Goal: Navigation & Orientation: Find specific page/section

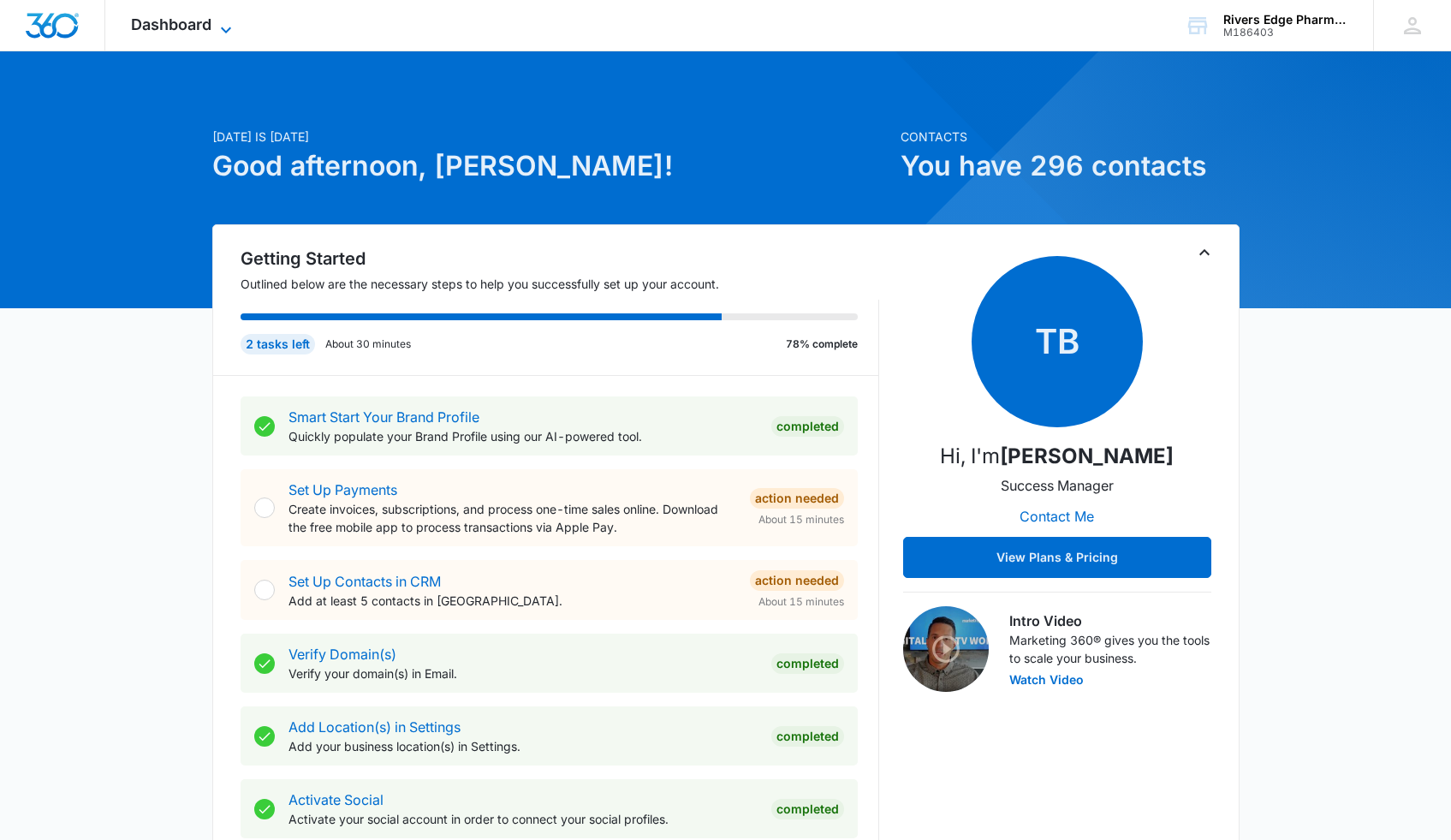
click at [178, 22] on span "Dashboard" at bounding box center [171, 24] width 80 height 18
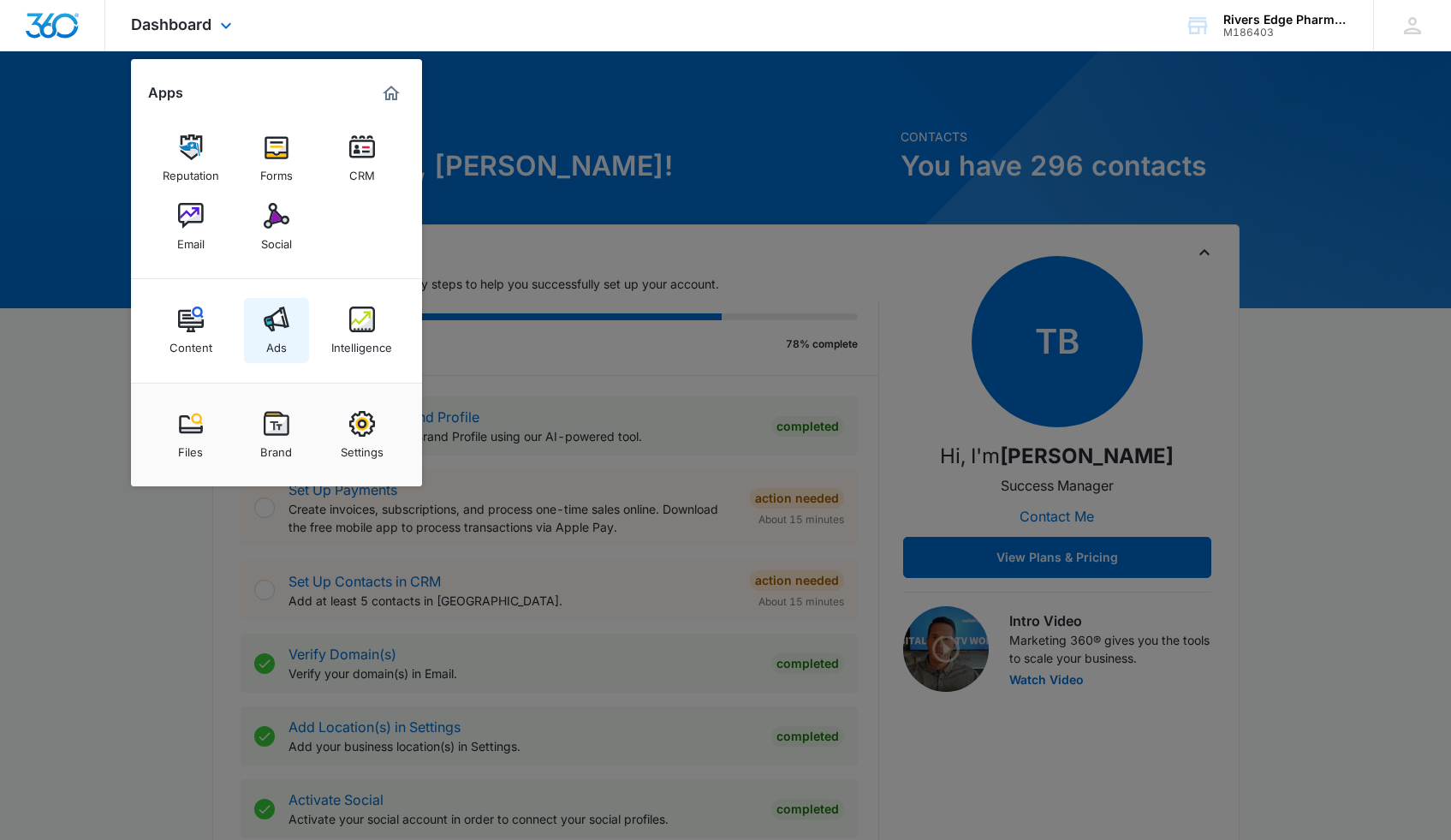
click at [283, 319] on img at bounding box center [277, 320] width 26 height 26
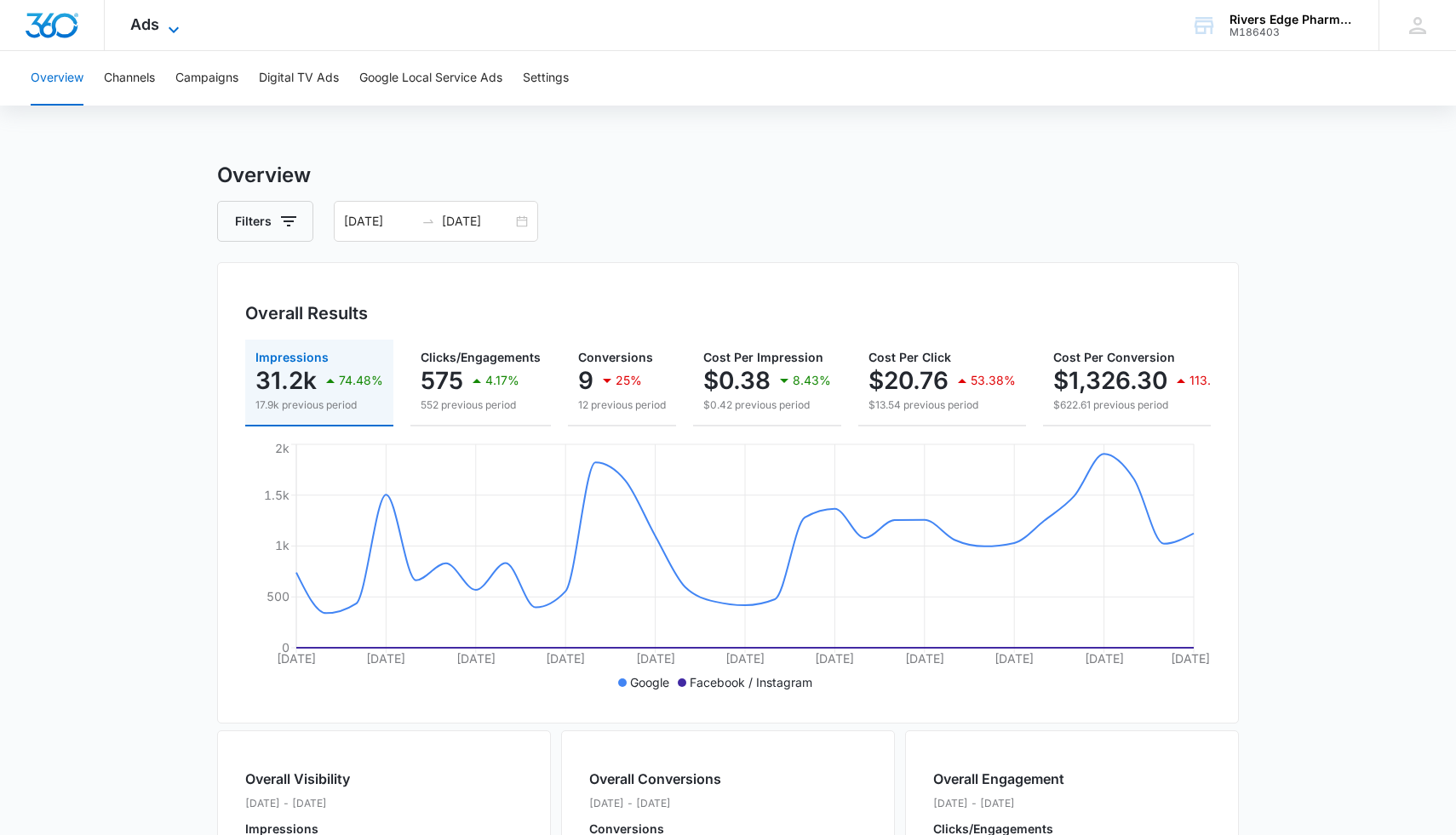
click at [164, 20] on icon at bounding box center [174, 30] width 21 height 21
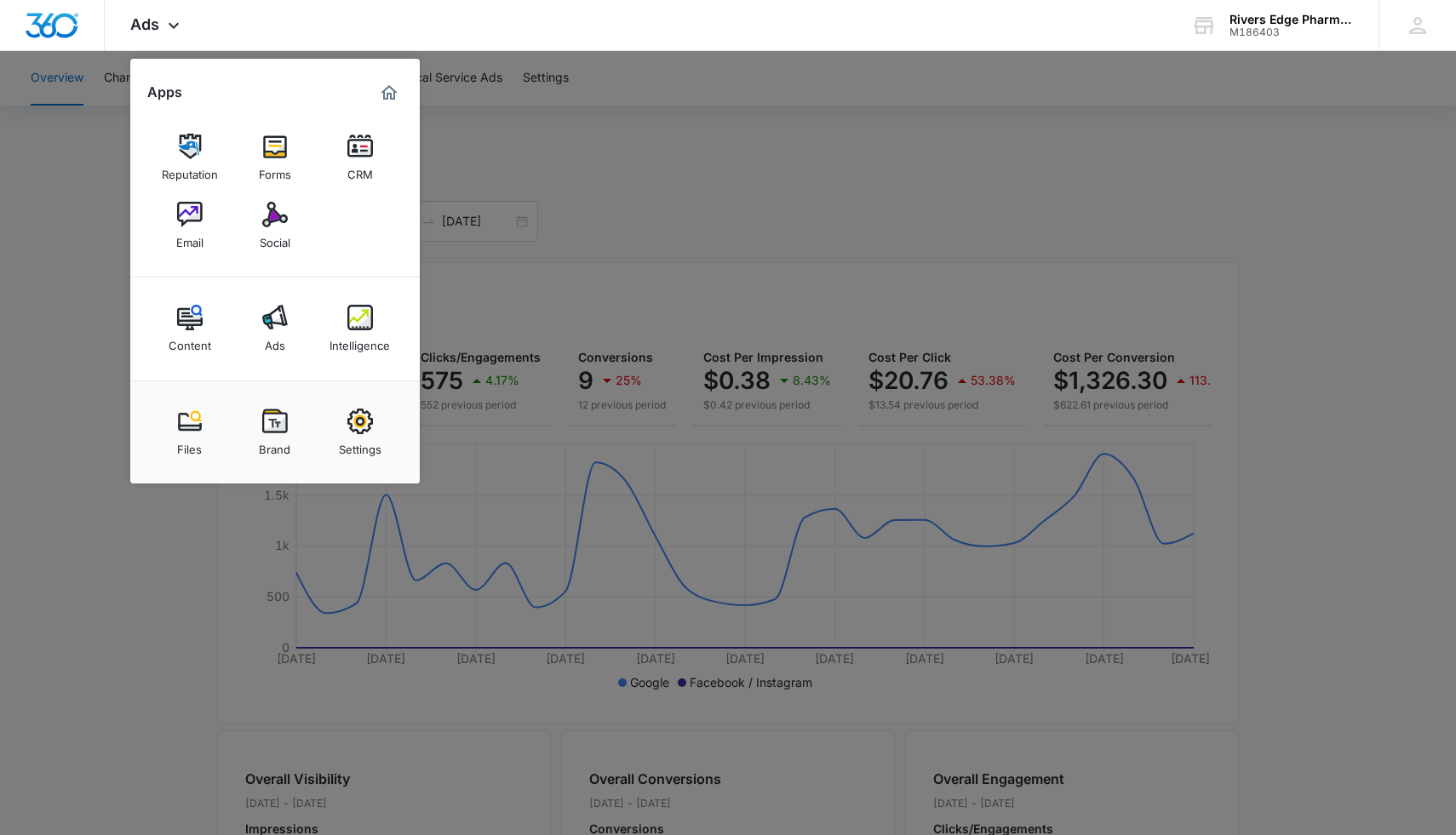
click at [633, 173] on div at bounding box center [728, 418] width 1456 height 835
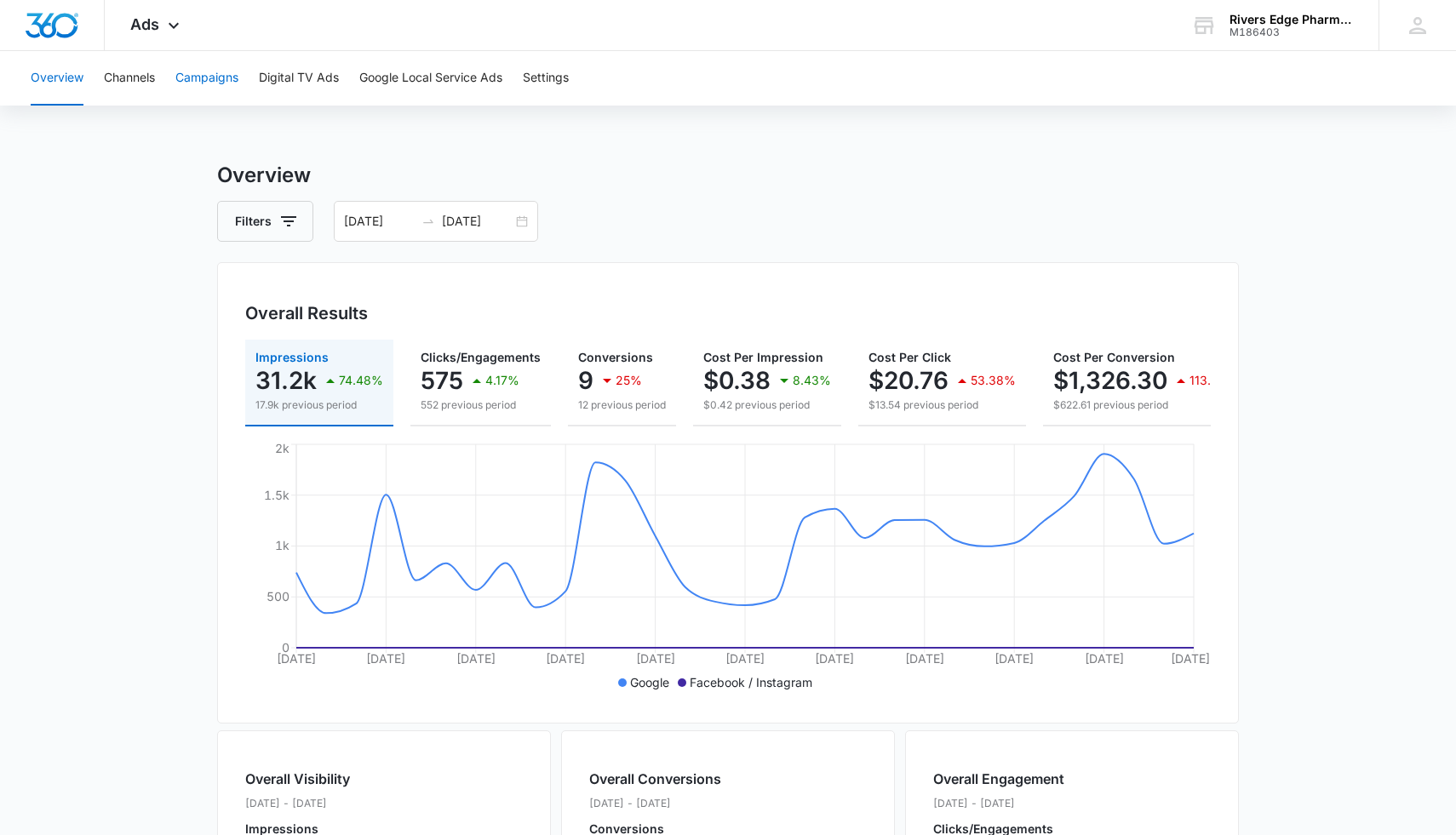
click at [232, 68] on button "Campaigns" at bounding box center [206, 77] width 63 height 54
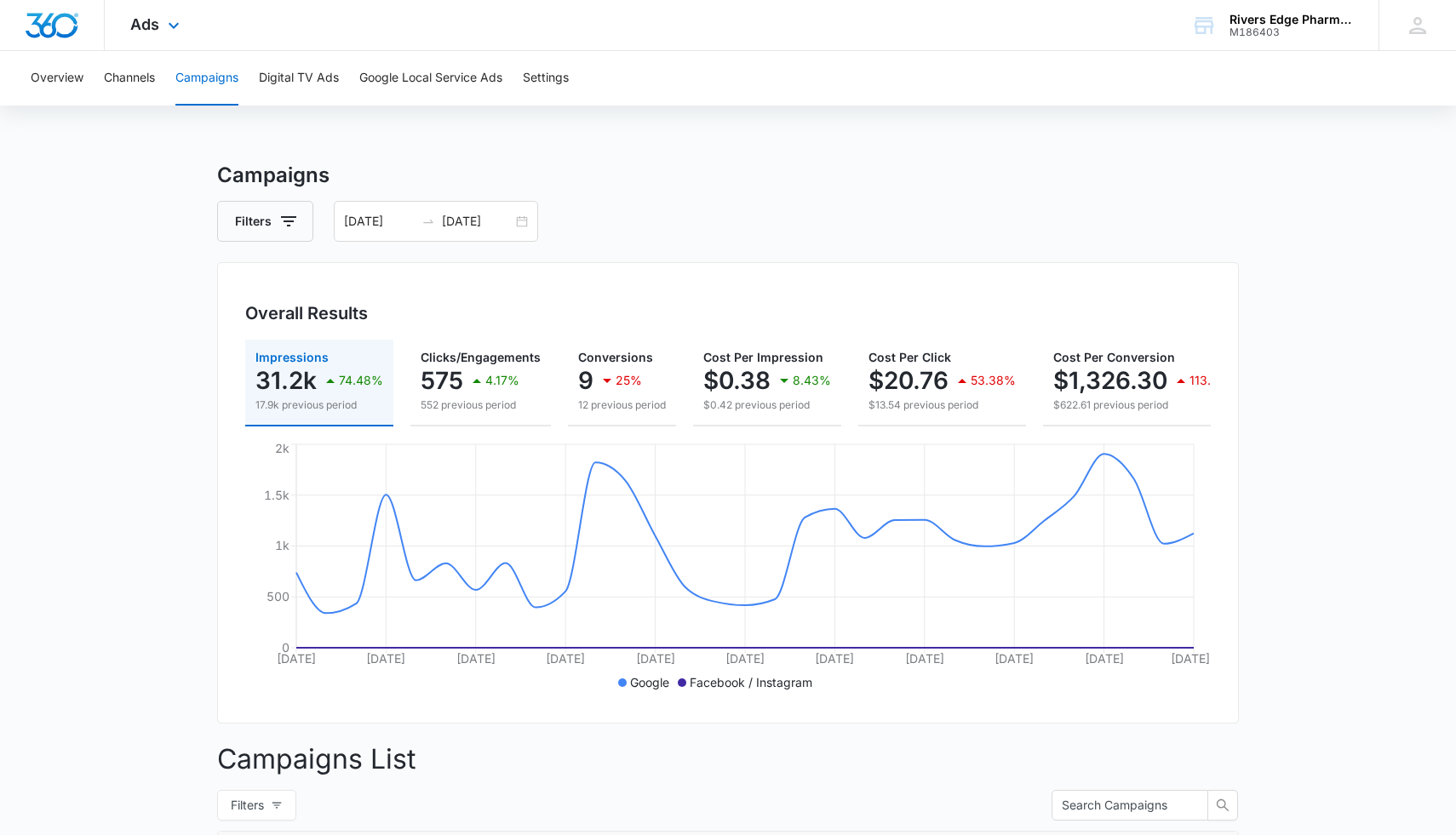
click at [144, 35] on div "Ads Apps Reputation Forms CRM Email Social Content Ads Intelligence Files Brand…" at bounding box center [157, 25] width 105 height 50
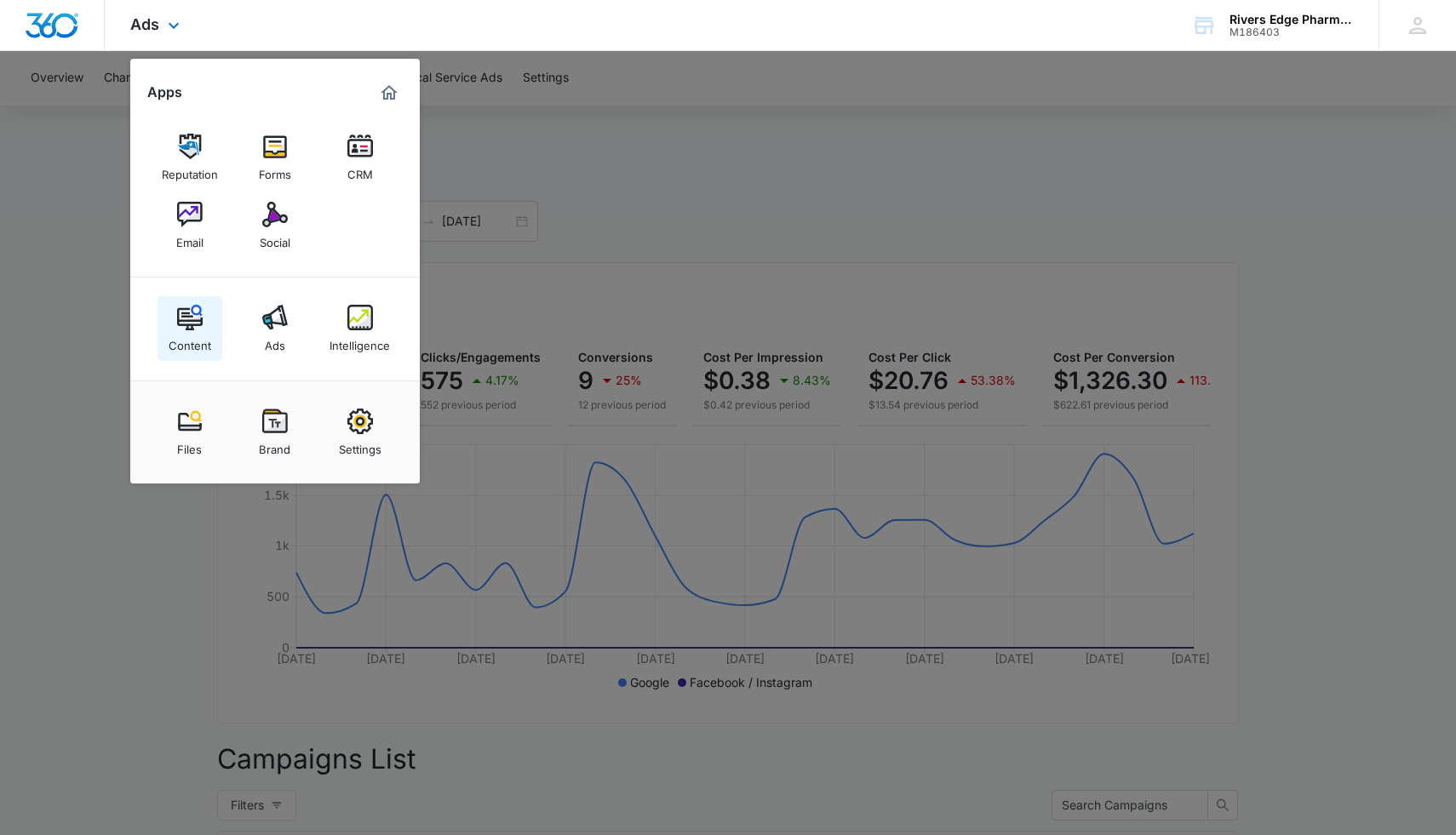
click at [189, 328] on img at bounding box center [190, 318] width 26 height 26
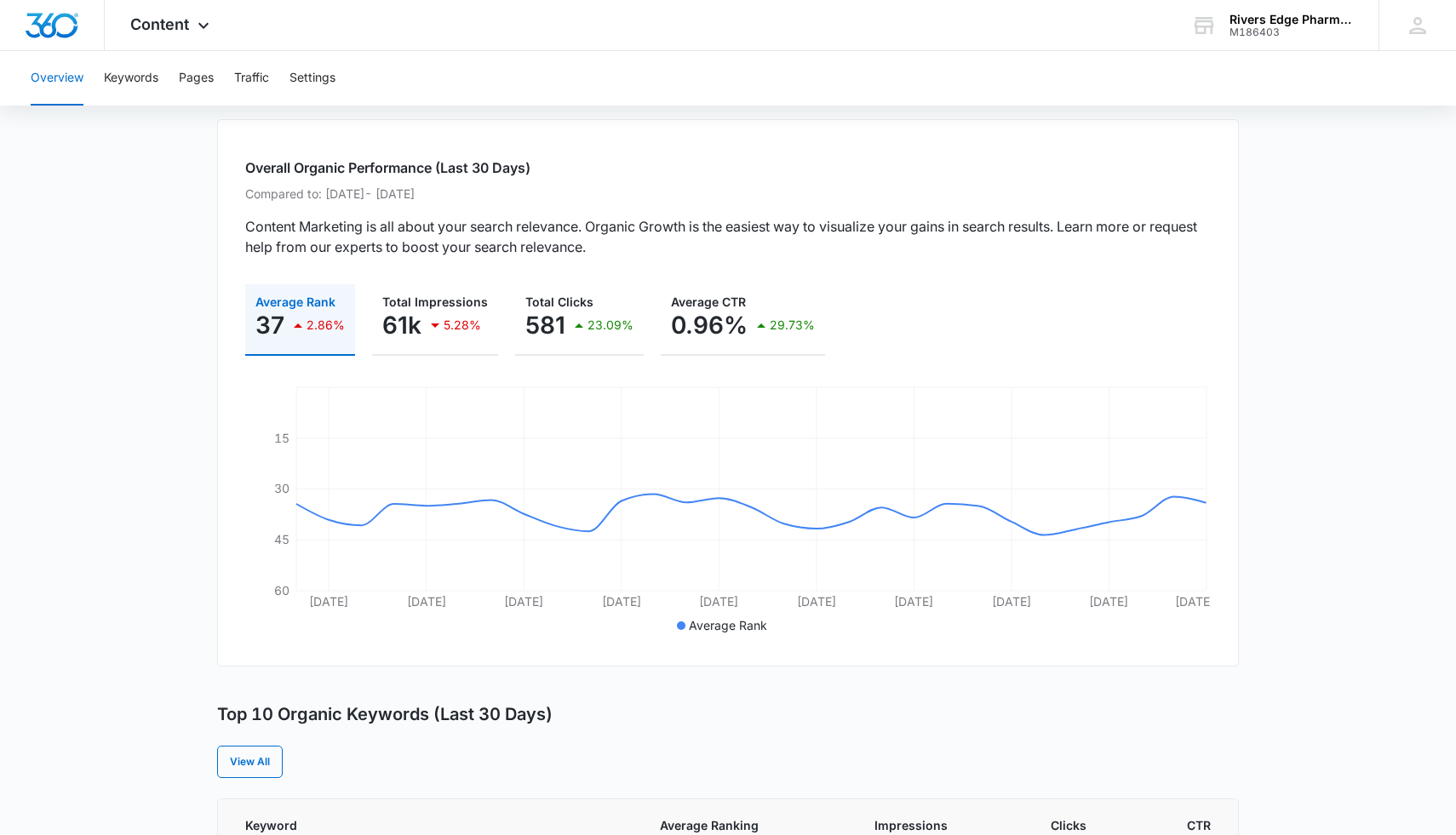
scroll to position [85, 0]
click at [264, 87] on button "Traffic" at bounding box center [251, 77] width 35 height 54
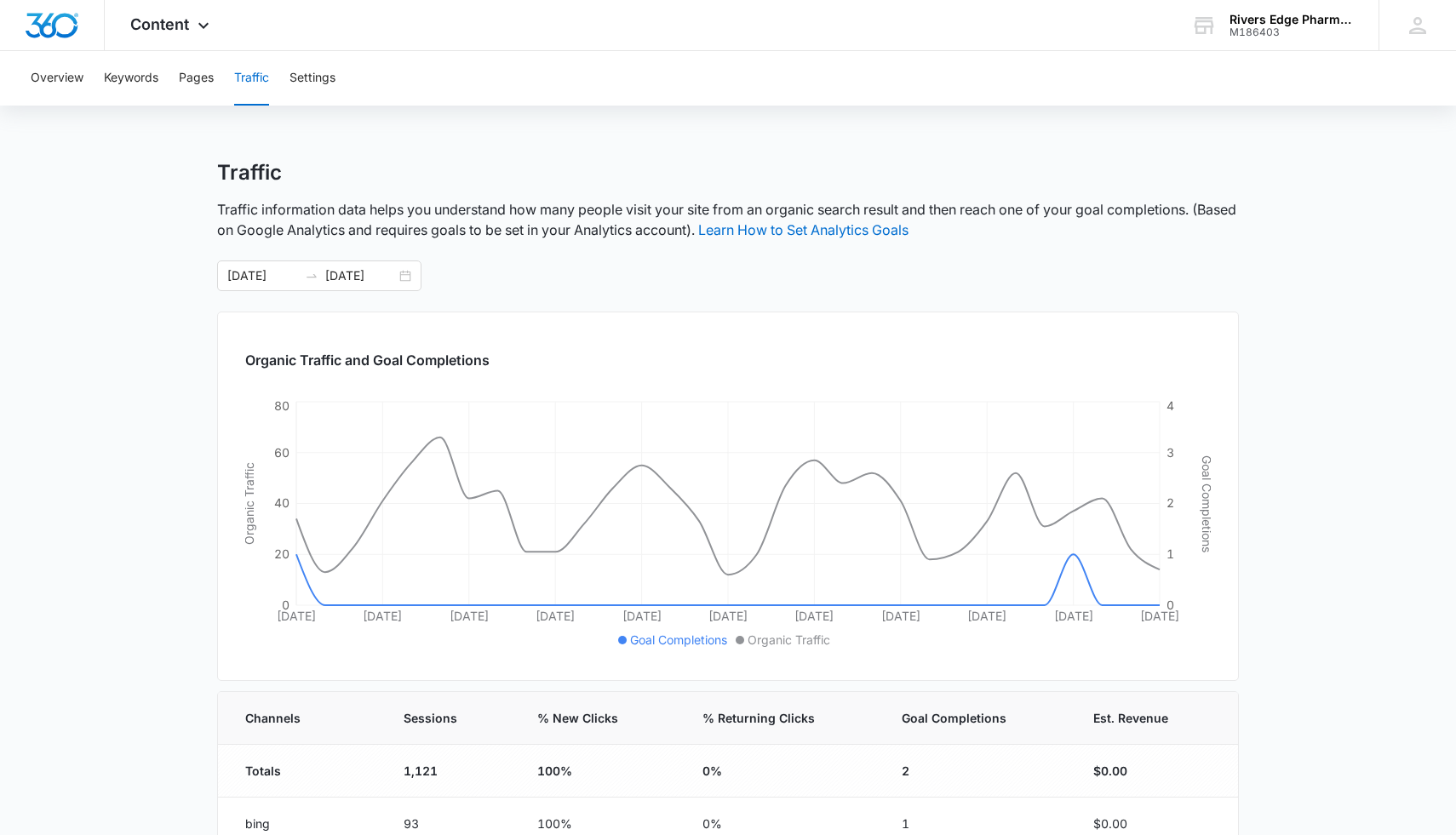
click at [178, 82] on div "Overview Keywords Pages Traffic Settings" at bounding box center [728, 77] width 1415 height 54
click at [198, 82] on button "Pages" at bounding box center [196, 77] width 35 height 54
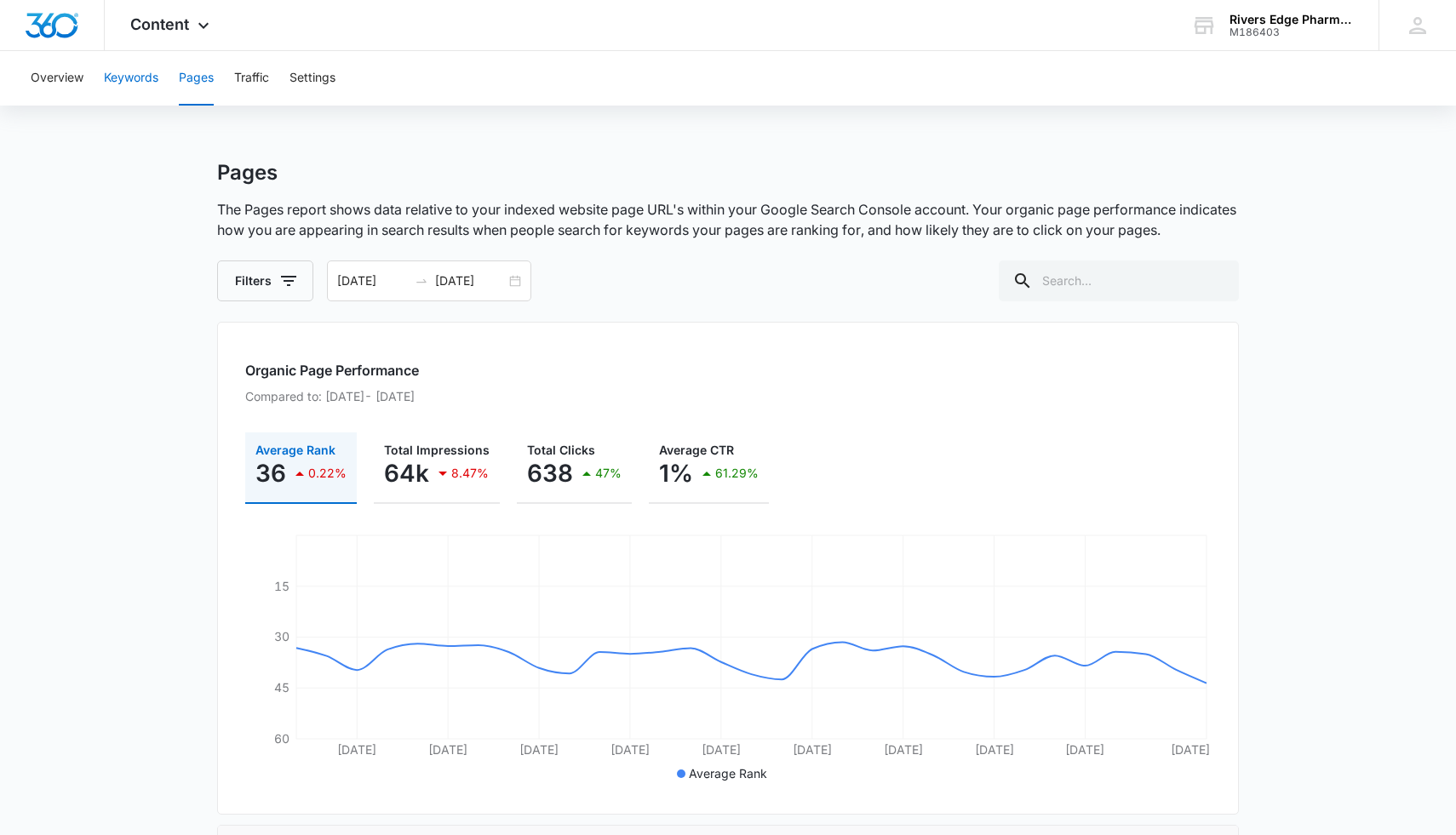
click at [144, 77] on button "Keywords" at bounding box center [131, 77] width 54 height 54
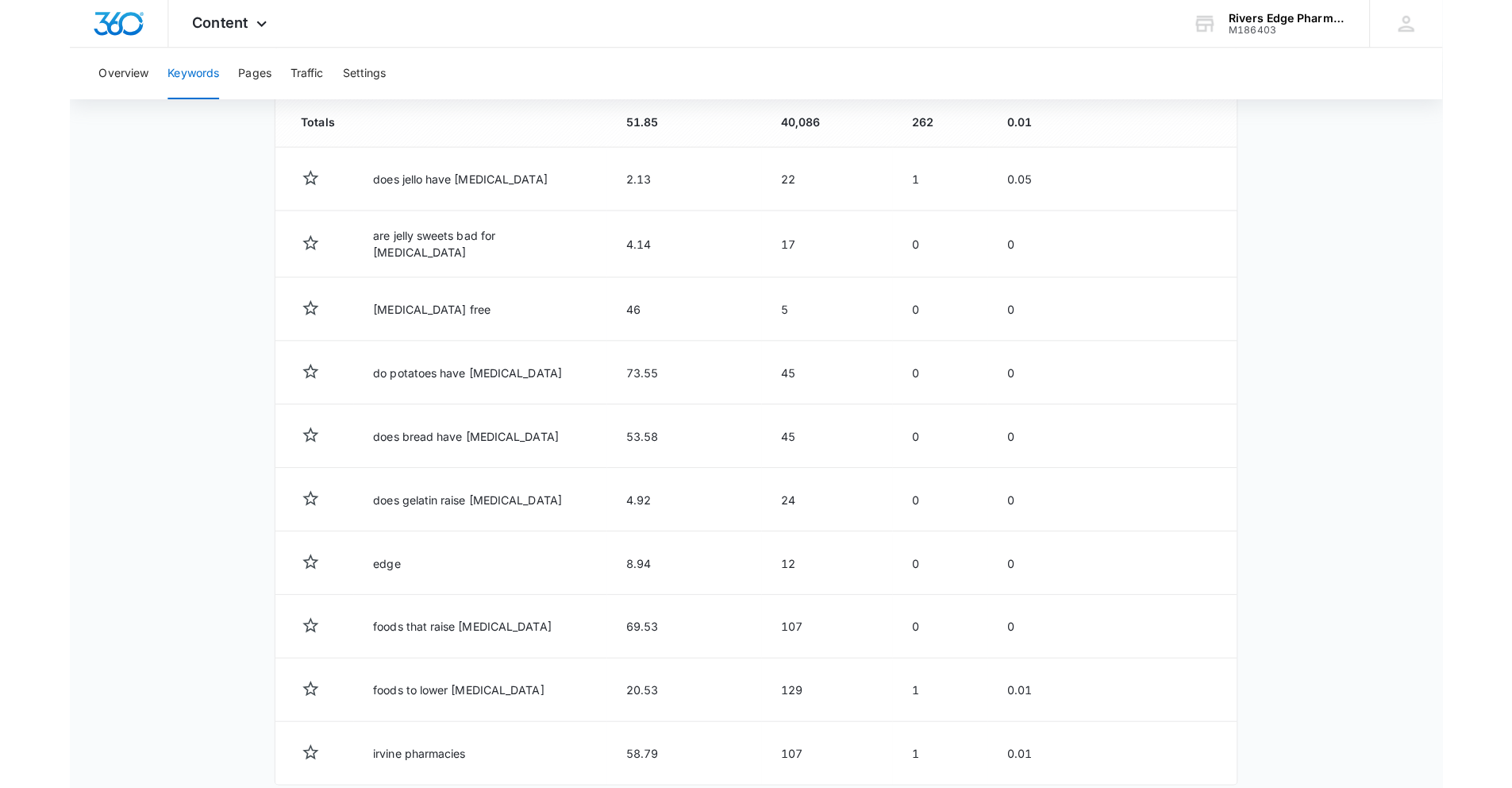
scroll to position [604, 0]
